Goal: Information Seeking & Learning: Learn about a topic

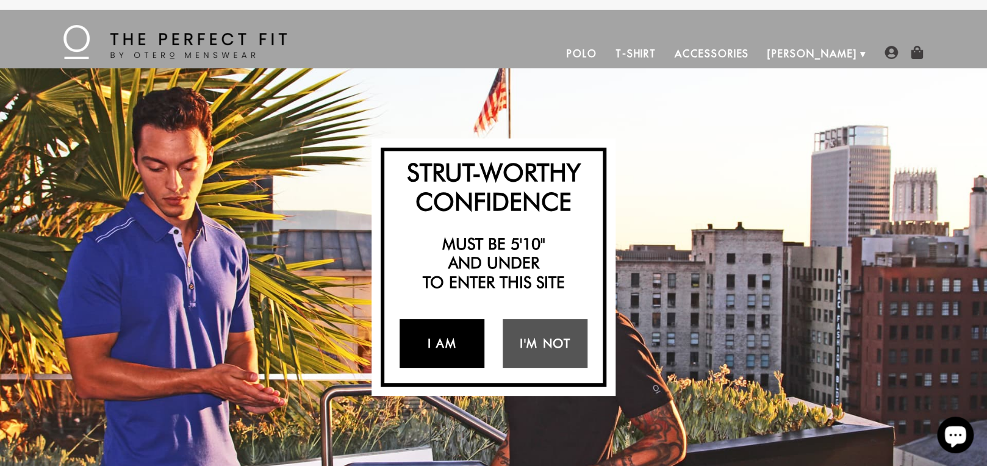
click at [448, 336] on link "I Am" at bounding box center [442, 343] width 85 height 49
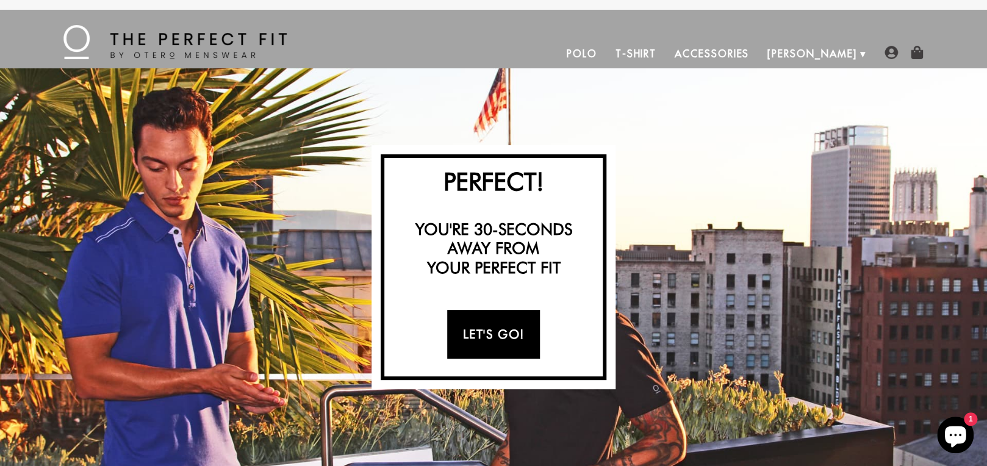
click at [483, 333] on link "Let's Go!" at bounding box center [493, 334] width 92 height 49
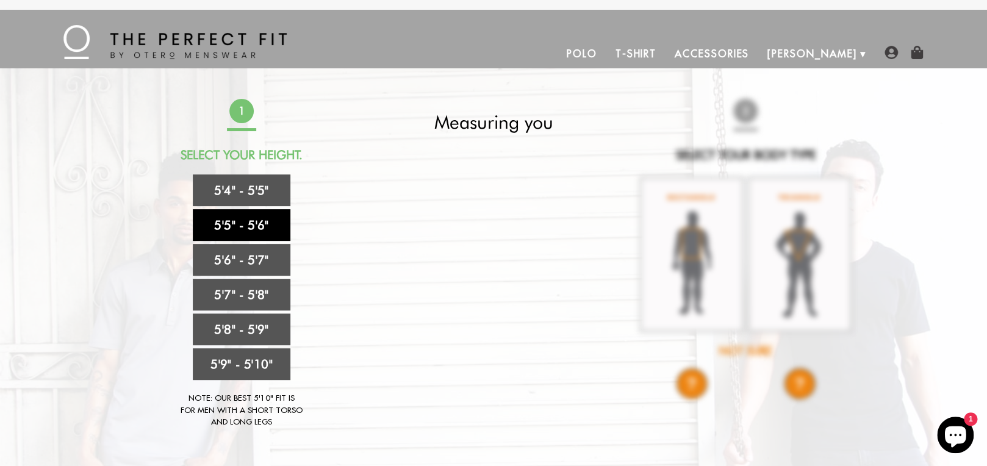
click at [261, 226] on link "5'5" - 5'6"" at bounding box center [242, 225] width 98 height 32
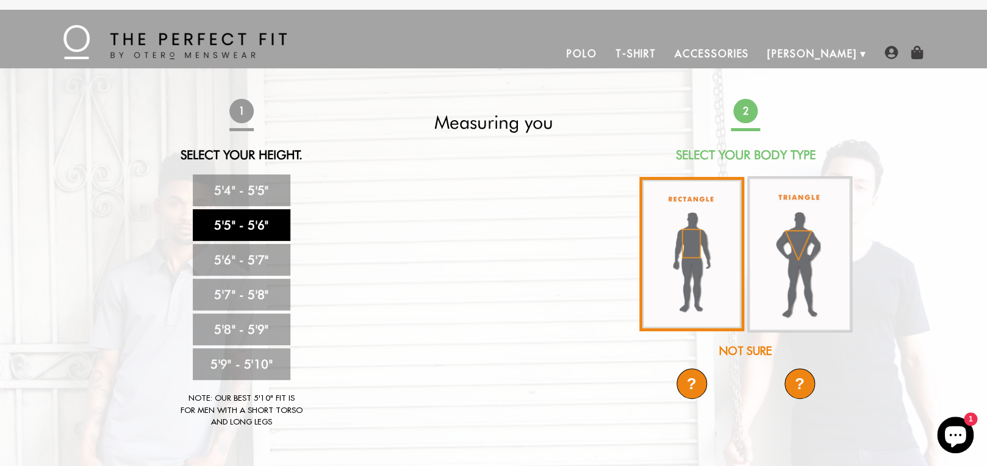
click at [696, 264] on img at bounding box center [691, 254] width 105 height 154
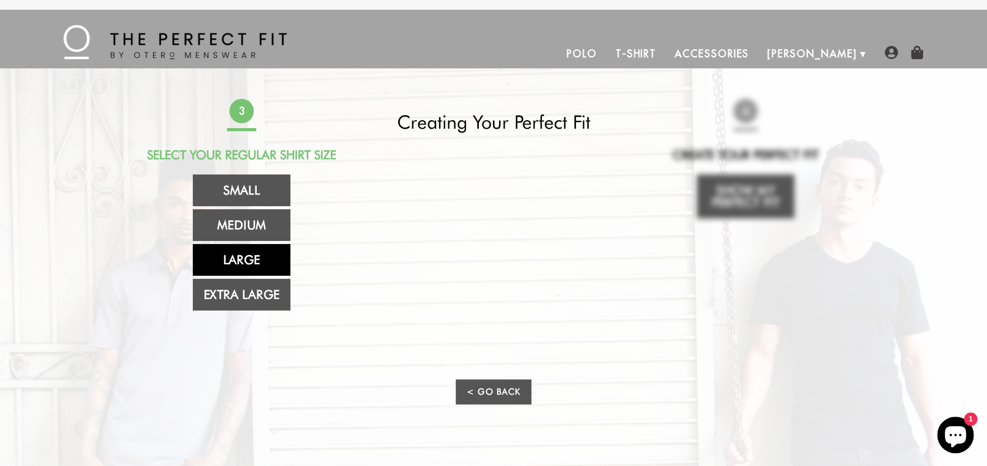
click at [246, 261] on link "Large" at bounding box center [242, 260] width 98 height 32
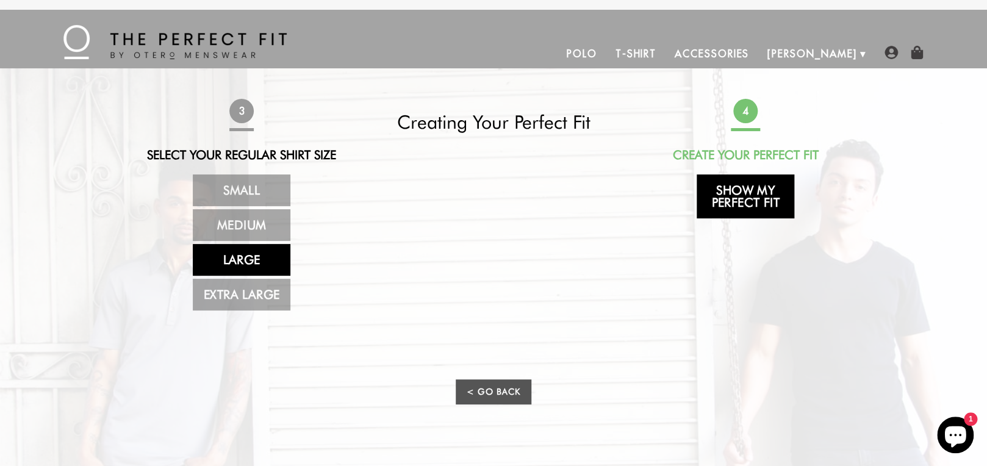
click at [763, 199] on link "Show My Perfect Fit" at bounding box center [746, 196] width 98 height 44
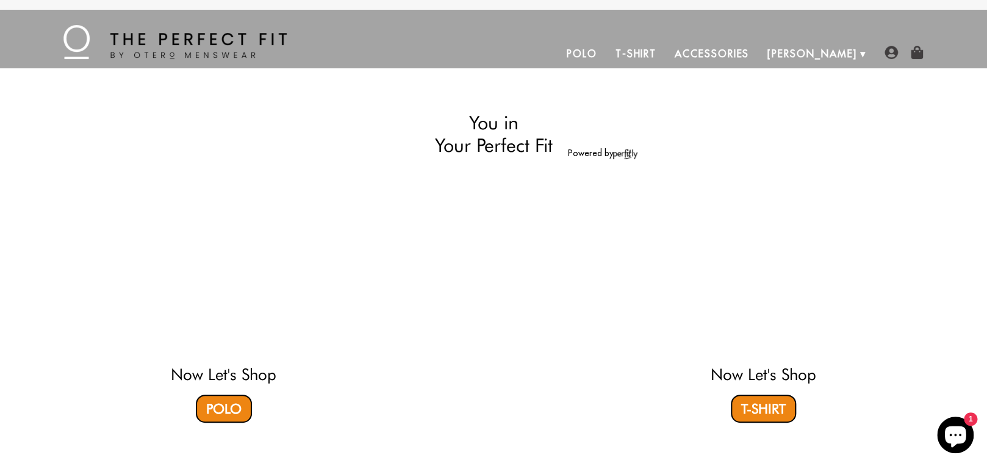
select select "55-56"
select select "L"
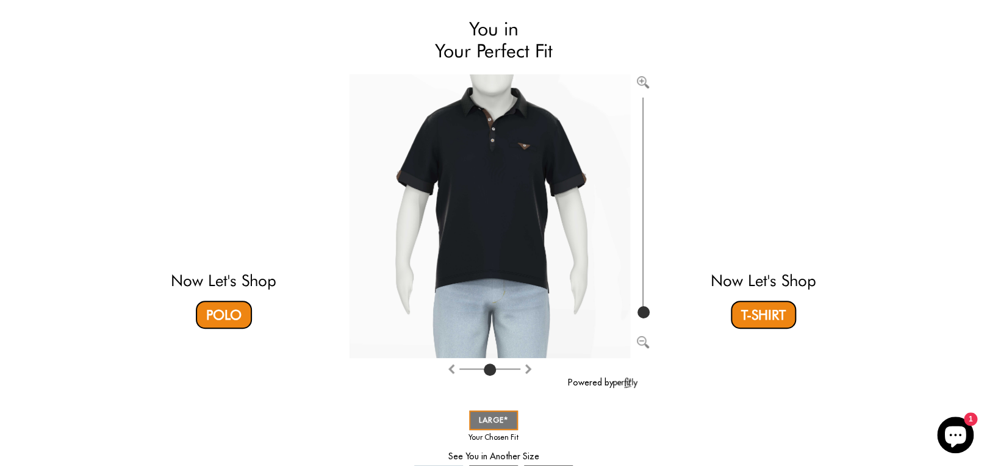
scroll to position [108, 0]
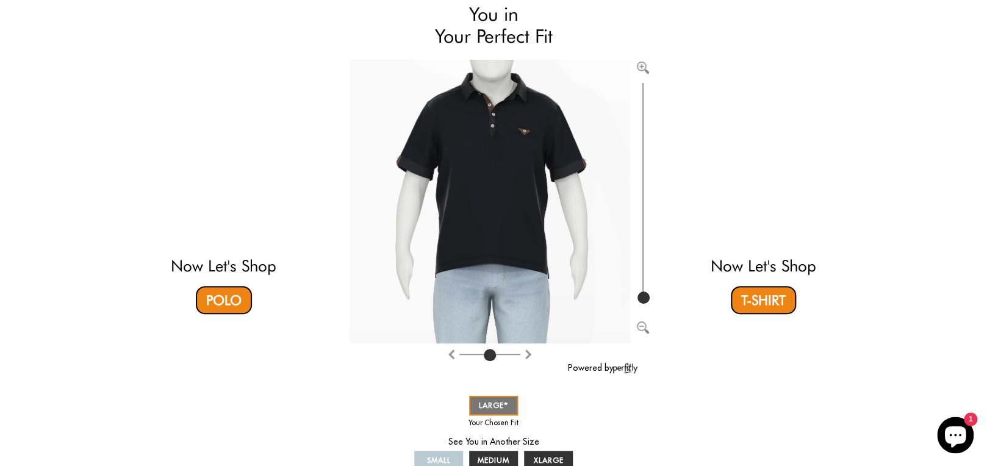
click at [644, 332] on div at bounding box center [643, 202] width 26 height 284
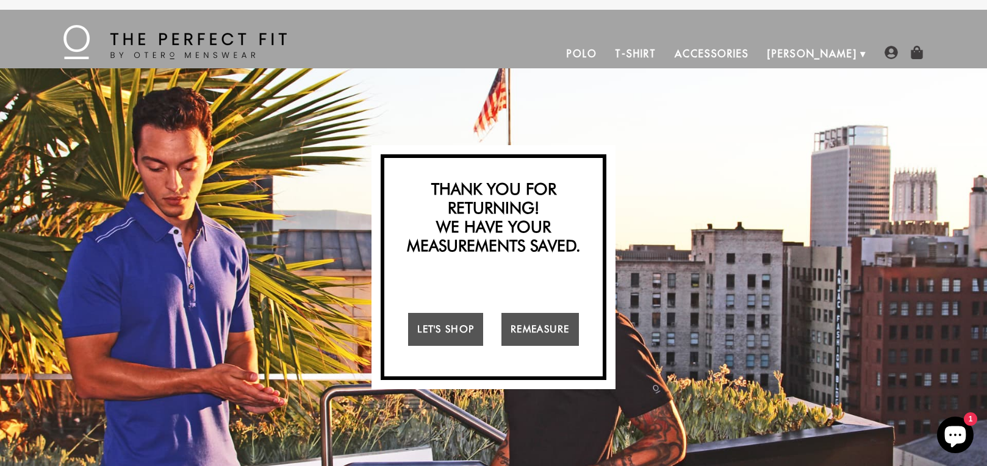
click at [291, 99] on div "Strut-Worthy Confidence Must be 5'10" and under to enter this site I Am I'm Not…" at bounding box center [493, 267] width 987 height 398
click at [317, 289] on div "Strut-Worthy Confidence Must be 5'10" and under to enter this site I Am I'm Not…" at bounding box center [493, 267] width 987 height 398
